Goal: Navigation & Orientation: Understand site structure

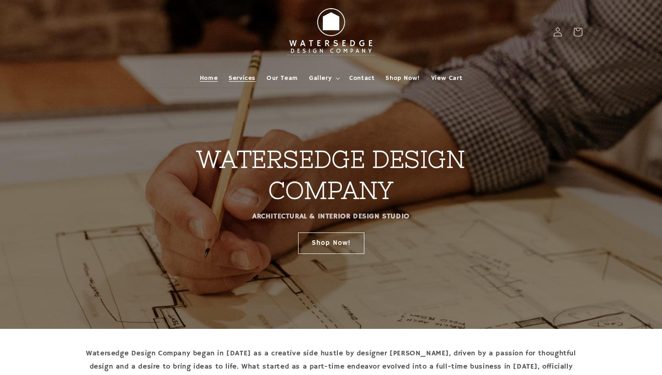
click at [245, 77] on span "Services" at bounding box center [242, 78] width 27 height 8
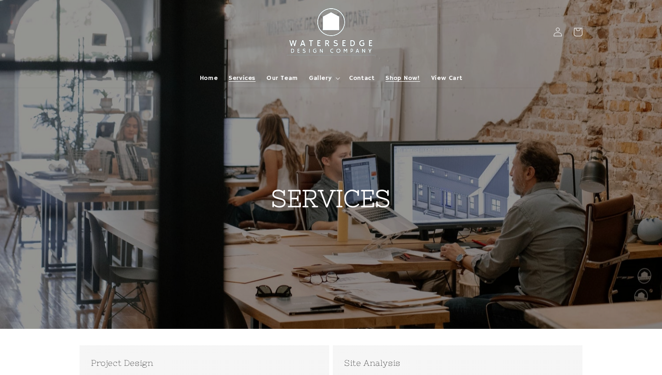
click at [411, 77] on span "Shop Now!" at bounding box center [402, 78] width 34 height 8
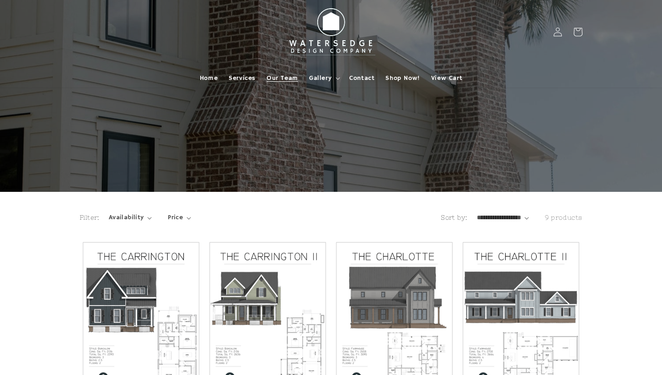
click at [277, 81] on span "Our Team" at bounding box center [282, 78] width 32 height 8
click at [455, 78] on span "View Cart" at bounding box center [446, 78] width 31 height 8
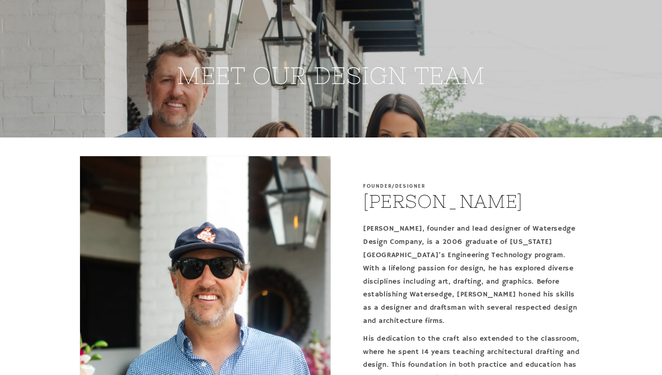
scroll to position [320, 0]
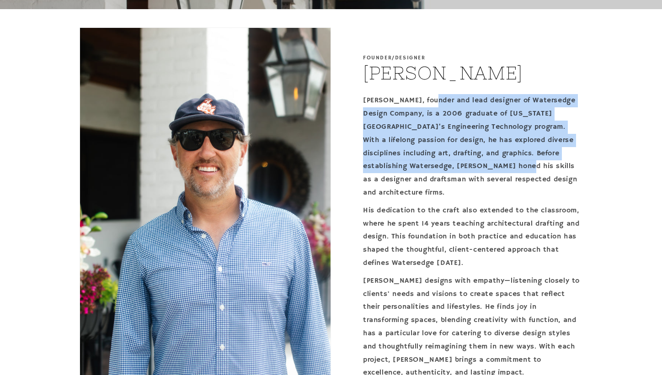
drag, startPoint x: 435, startPoint y: 104, endPoint x: 549, endPoint y: 163, distance: 129.0
click at [549, 163] on p "Brandon, founder and lead designer of Watersedge Design Company, is a 2006 grad…" at bounding box center [472, 146] width 219 height 105
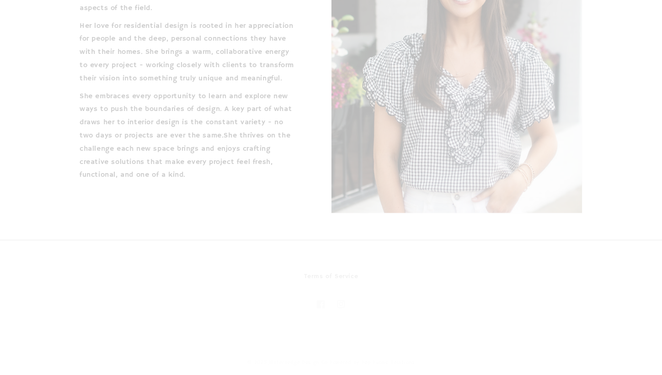
scroll to position [1667, 0]
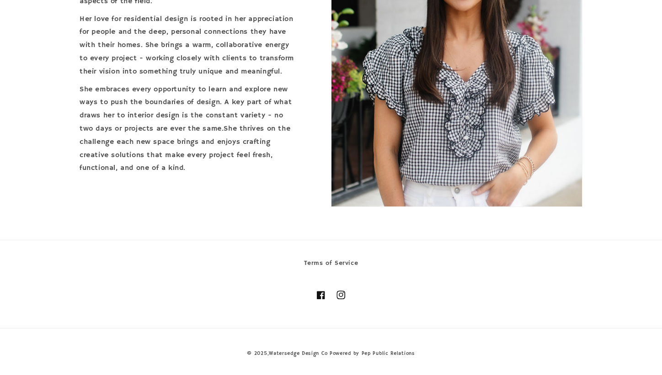
click at [341, 293] on icon at bounding box center [341, 295] width 5 height 5
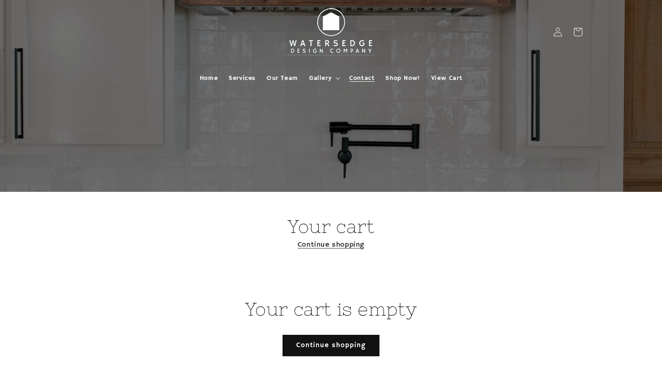
click at [364, 77] on span "Contact" at bounding box center [361, 78] width 25 height 8
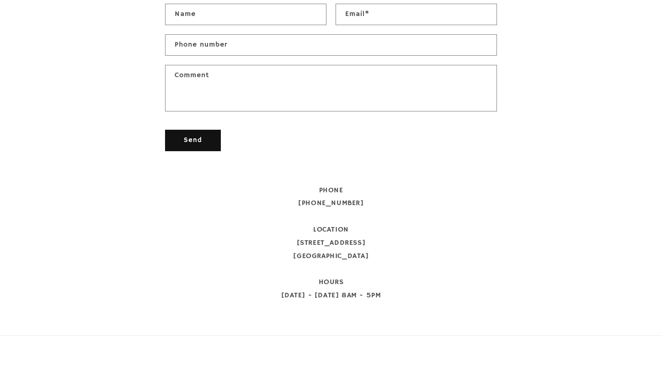
scroll to position [488, 0]
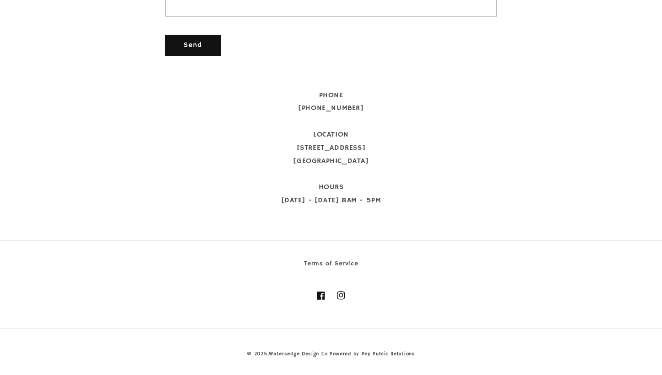
drag, startPoint x: 300, startPoint y: 149, endPoint x: 392, endPoint y: 165, distance: 92.9
click at [392, 165] on div "PHONE 912-601-9835 LOCATION 11 N Main Street Statesboro, GA 30458 HOURS Monday …" at bounding box center [331, 148] width 332 height 118
copy div "11 N Main Street Statesboro, GA 30458"
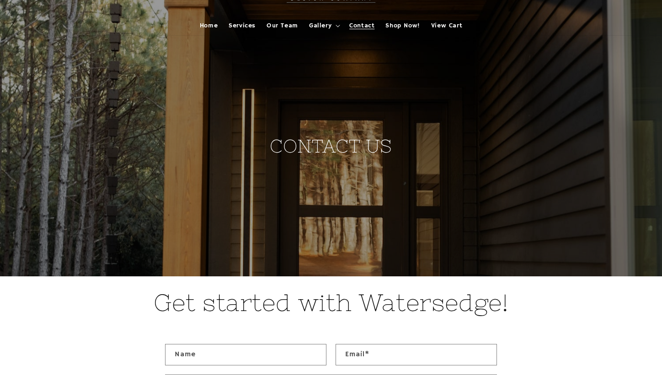
scroll to position [0, 0]
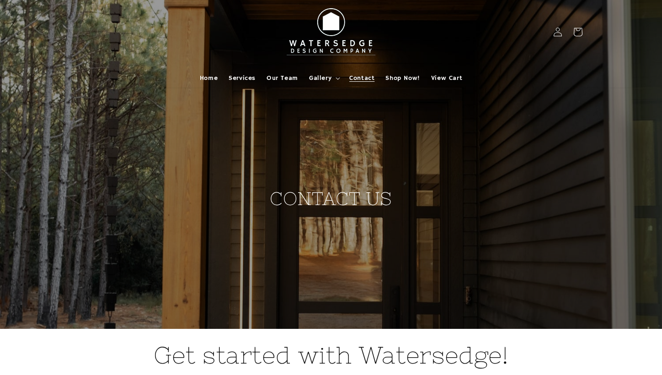
drag, startPoint x: 555, startPoint y: 170, endPoint x: 357, endPoint y: -2, distance: 262.4
click at [212, 77] on span "Home" at bounding box center [209, 78] width 18 height 8
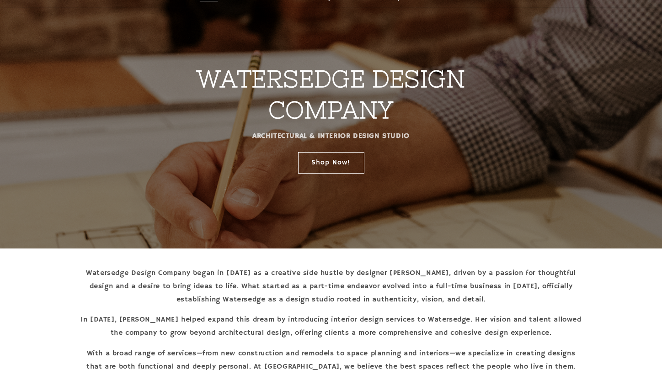
scroll to position [229, 0]
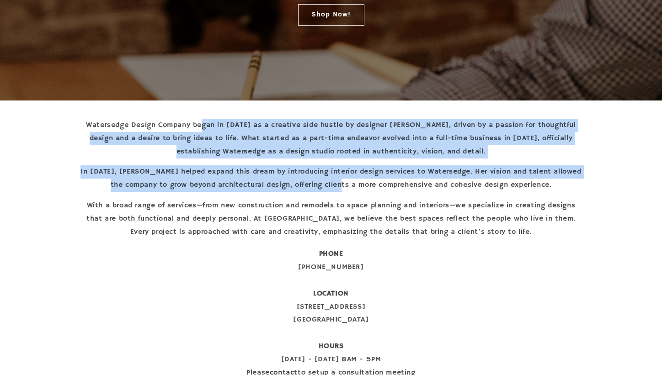
drag, startPoint x: 206, startPoint y: 130, endPoint x: 366, endPoint y: 184, distance: 169.3
click at [366, 184] on div "Watersedge Design Company began in 2006 as a creative side hustle by designer B…" at bounding box center [331, 179] width 503 height 120
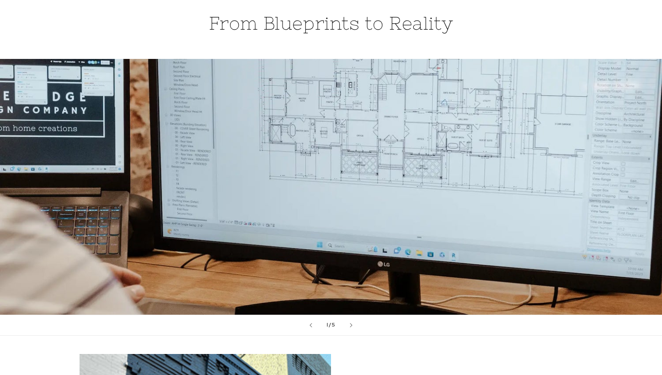
scroll to position [1051, 0]
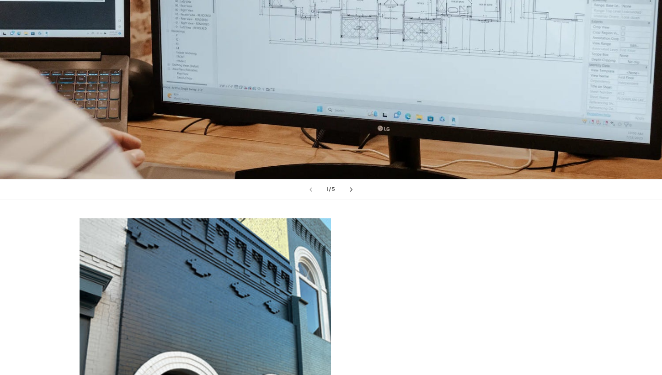
click at [347, 188] on button "Next slide" at bounding box center [351, 190] width 20 height 20
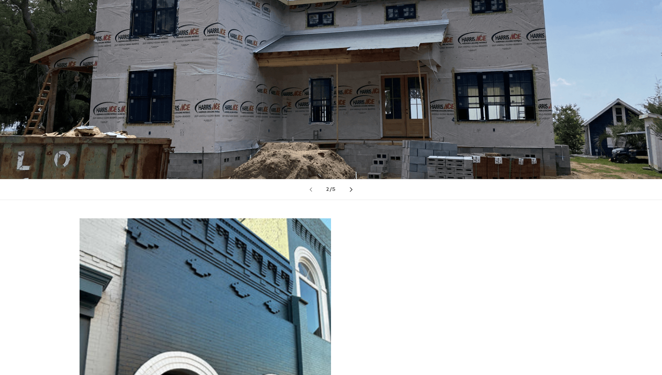
scroll to position [1006, 0]
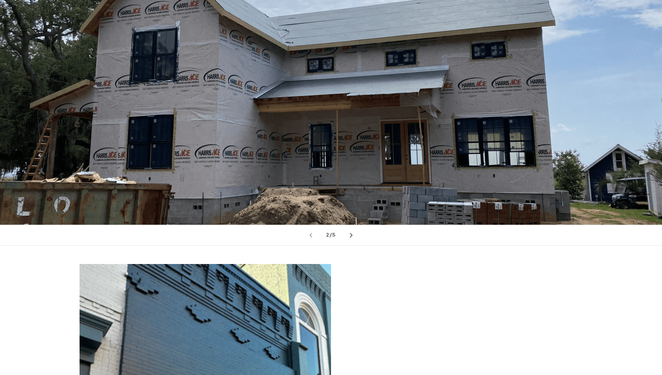
click at [354, 230] on button "Next slide" at bounding box center [351, 235] width 20 height 20
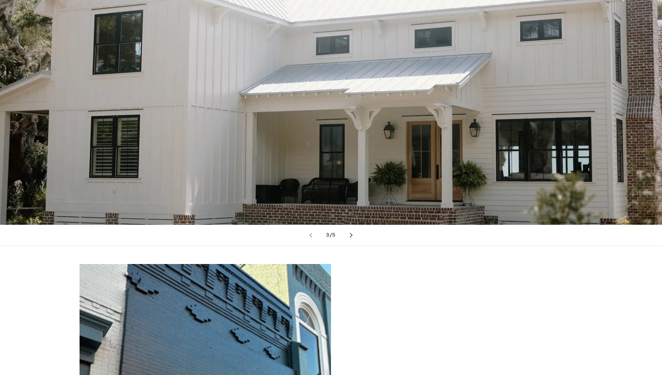
click at [354, 230] on button "Next slide" at bounding box center [351, 235] width 20 height 20
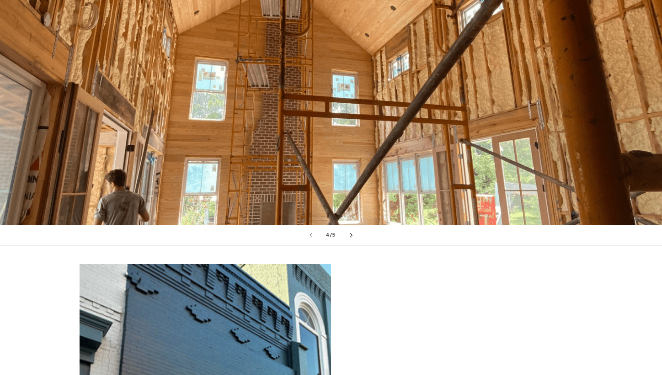
click at [354, 230] on button "Next slide" at bounding box center [351, 235] width 20 height 20
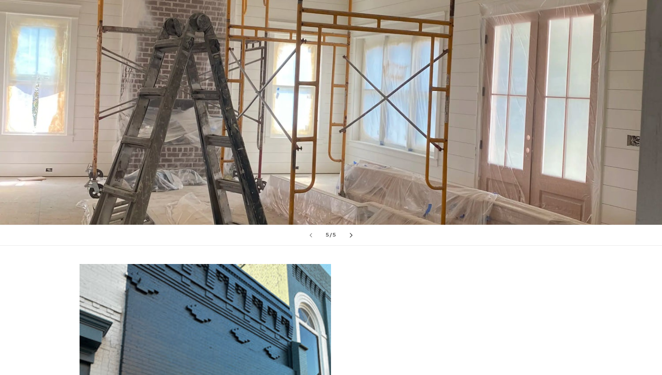
click at [354, 230] on button "Next slide" at bounding box center [351, 235] width 20 height 20
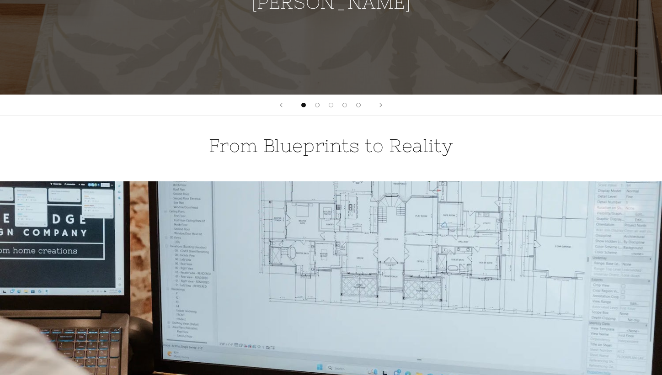
scroll to position [0, 0]
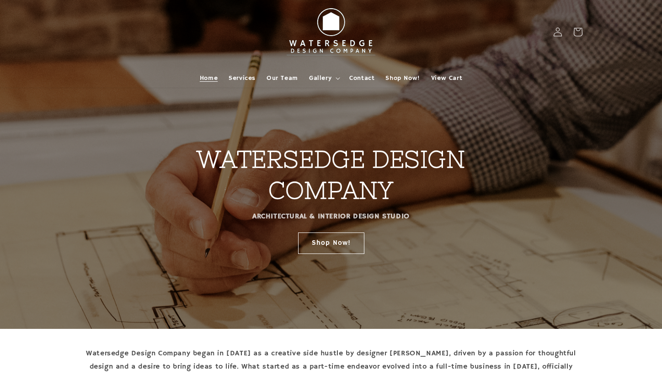
drag, startPoint x: 554, startPoint y: 298, endPoint x: 342, endPoint y: 96, distance: 292.3
click at [247, 75] on span "Services" at bounding box center [242, 78] width 27 height 8
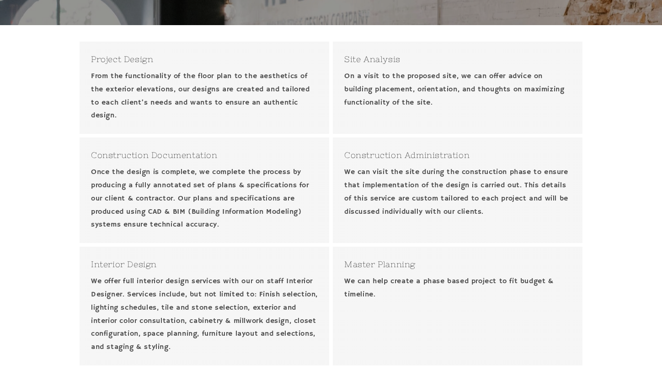
scroll to position [320, 0]
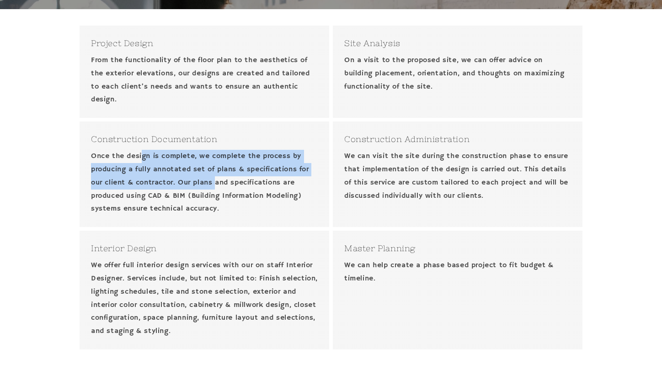
drag, startPoint x: 144, startPoint y: 160, endPoint x: 217, endPoint y: 185, distance: 76.8
click at [217, 185] on p "Once the design is complete, we complete the process by producing a fully annot…" at bounding box center [204, 183] width 227 height 66
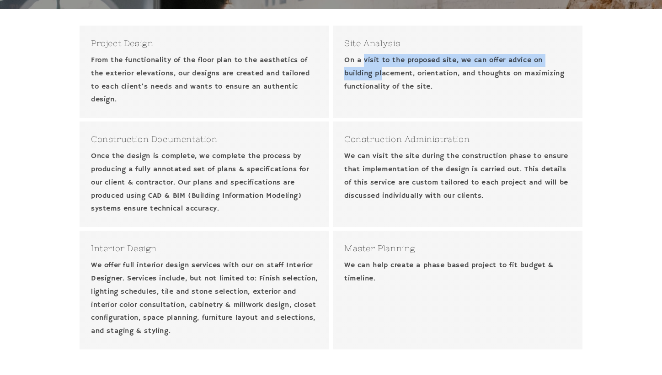
drag, startPoint x: 366, startPoint y: 63, endPoint x: 384, endPoint y: 75, distance: 21.4
click at [384, 75] on p "On a visit to the proposed site, we can offer advice on building placement, ori…" at bounding box center [457, 73] width 227 height 39
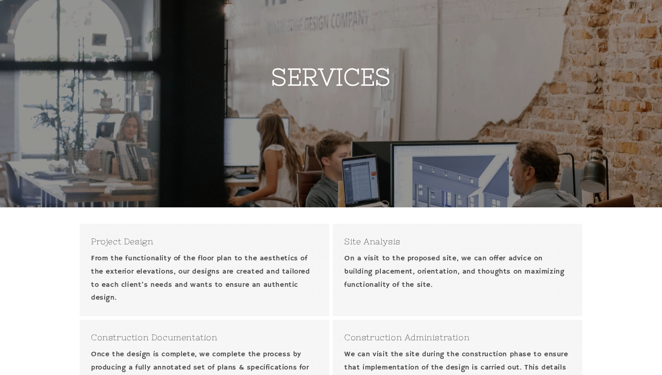
scroll to position [0, 0]
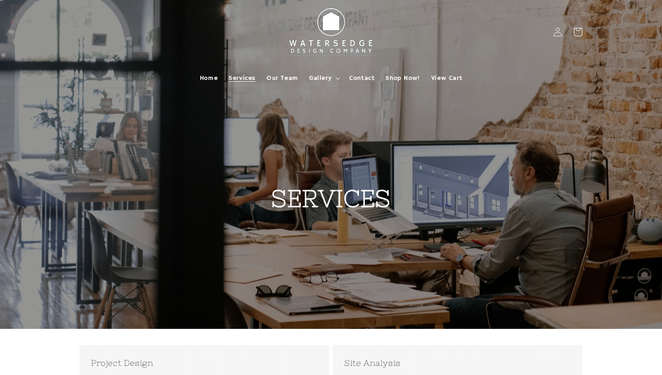
drag, startPoint x: 28, startPoint y: 115, endPoint x: 27, endPoint y: 12, distance: 102.8
click at [319, 23] on img at bounding box center [331, 32] width 101 height 57
